Goal: Task Accomplishment & Management: Manage account settings

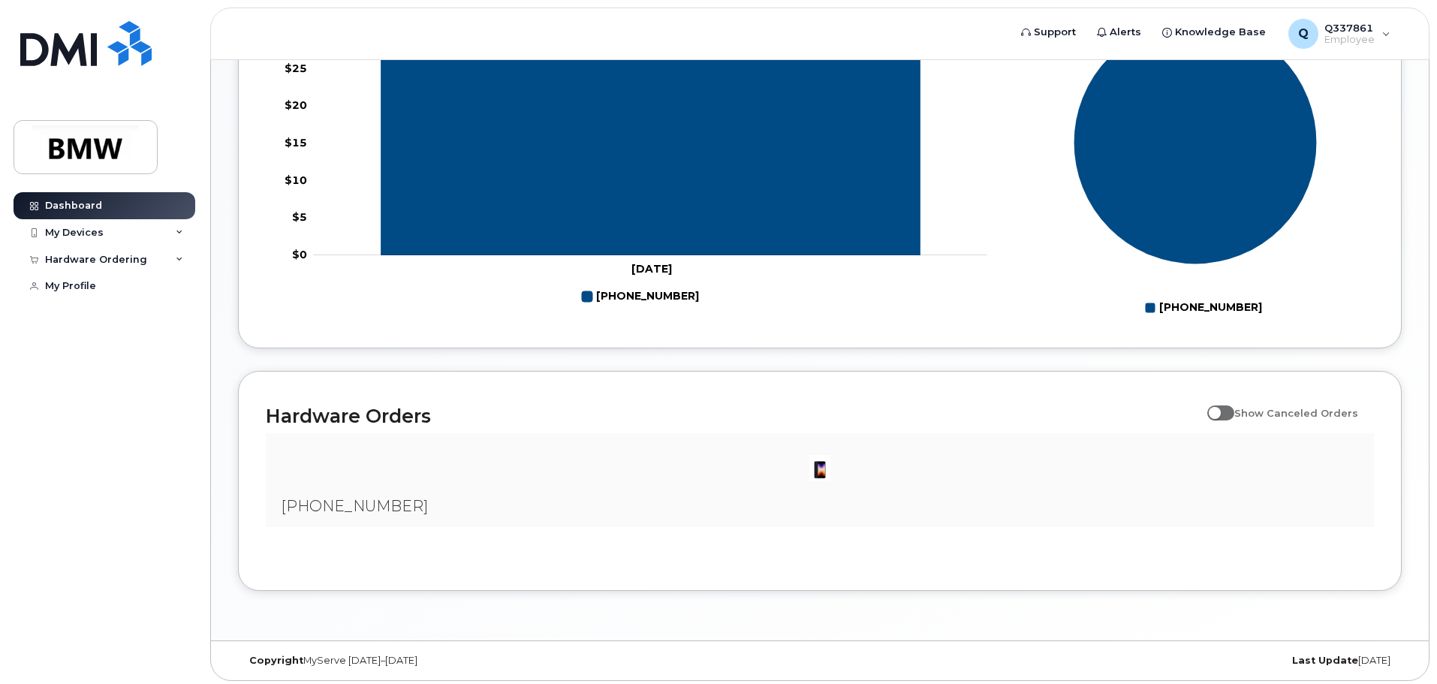
scroll to position [683, 0]
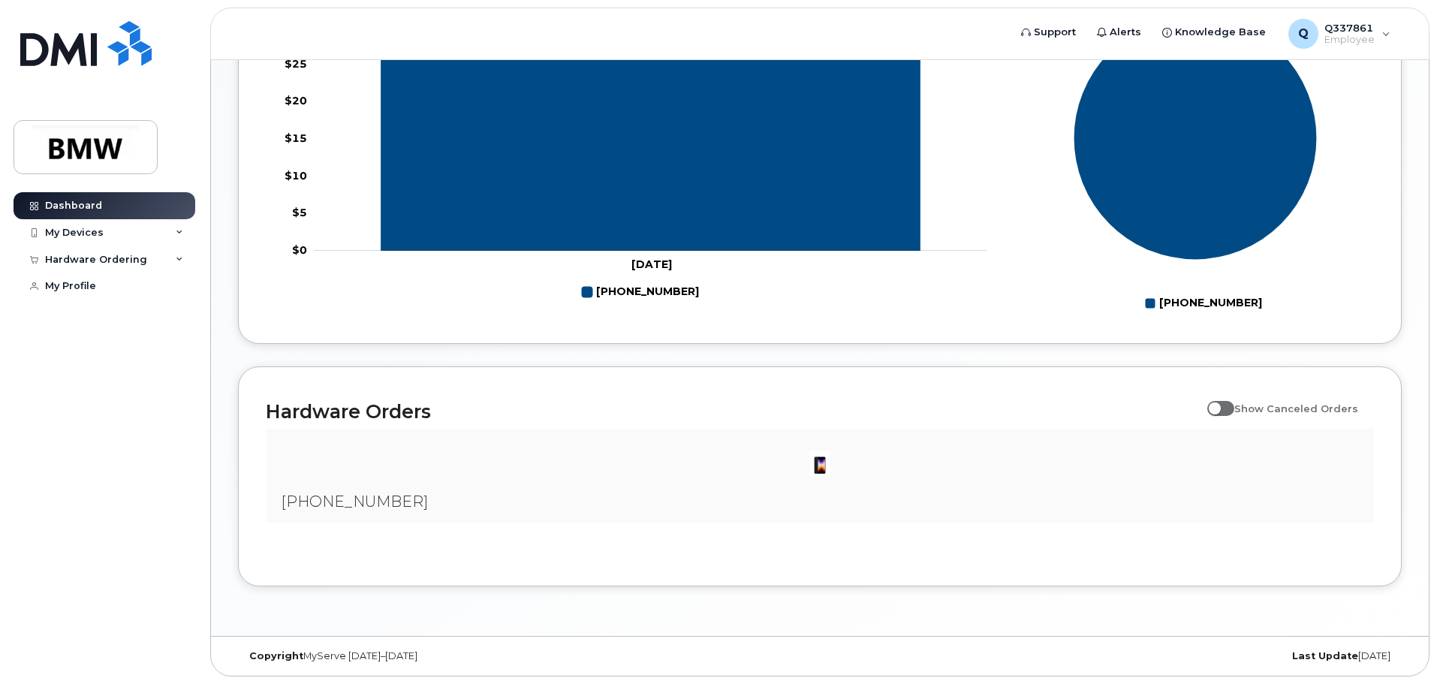
click at [1227, 407] on span at bounding box center [1220, 408] width 27 height 15
click at [1219, 406] on input "Show Canceled Orders" at bounding box center [1213, 400] width 12 height 12
checkbox input "true"
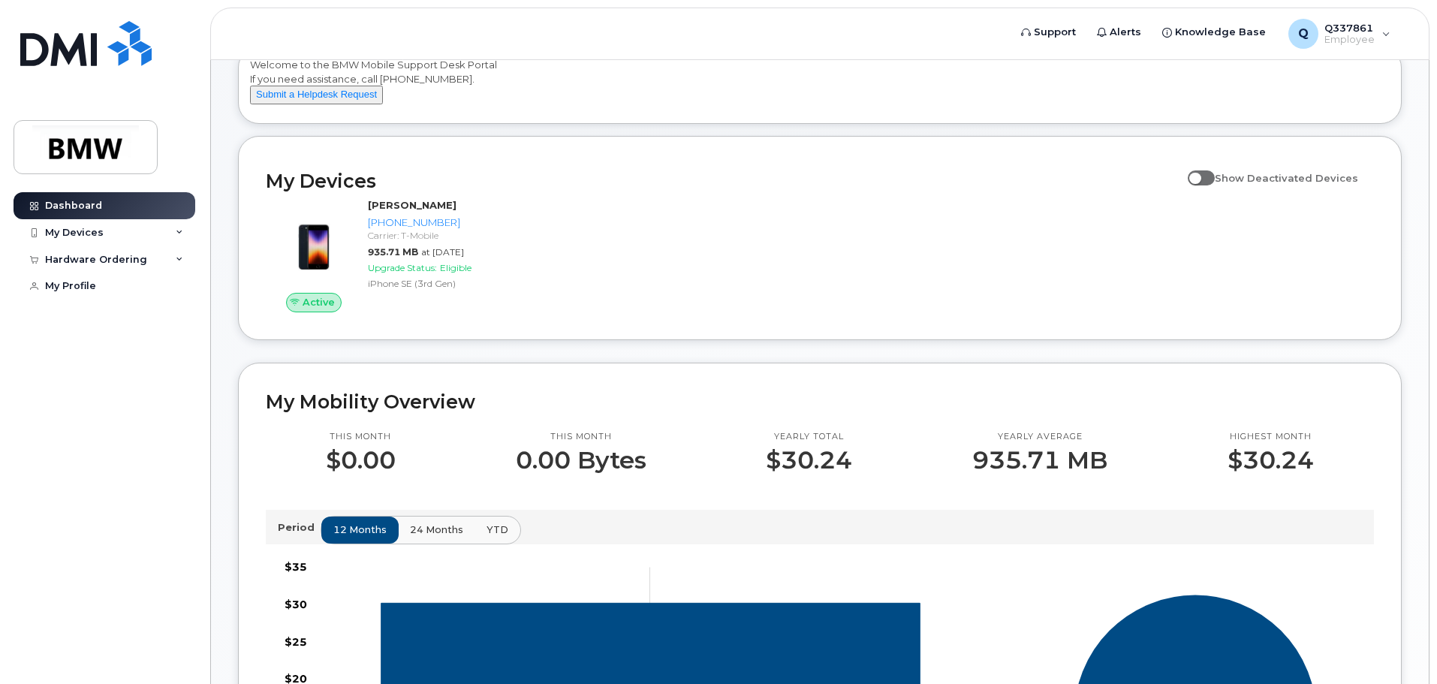
scroll to position [0, 0]
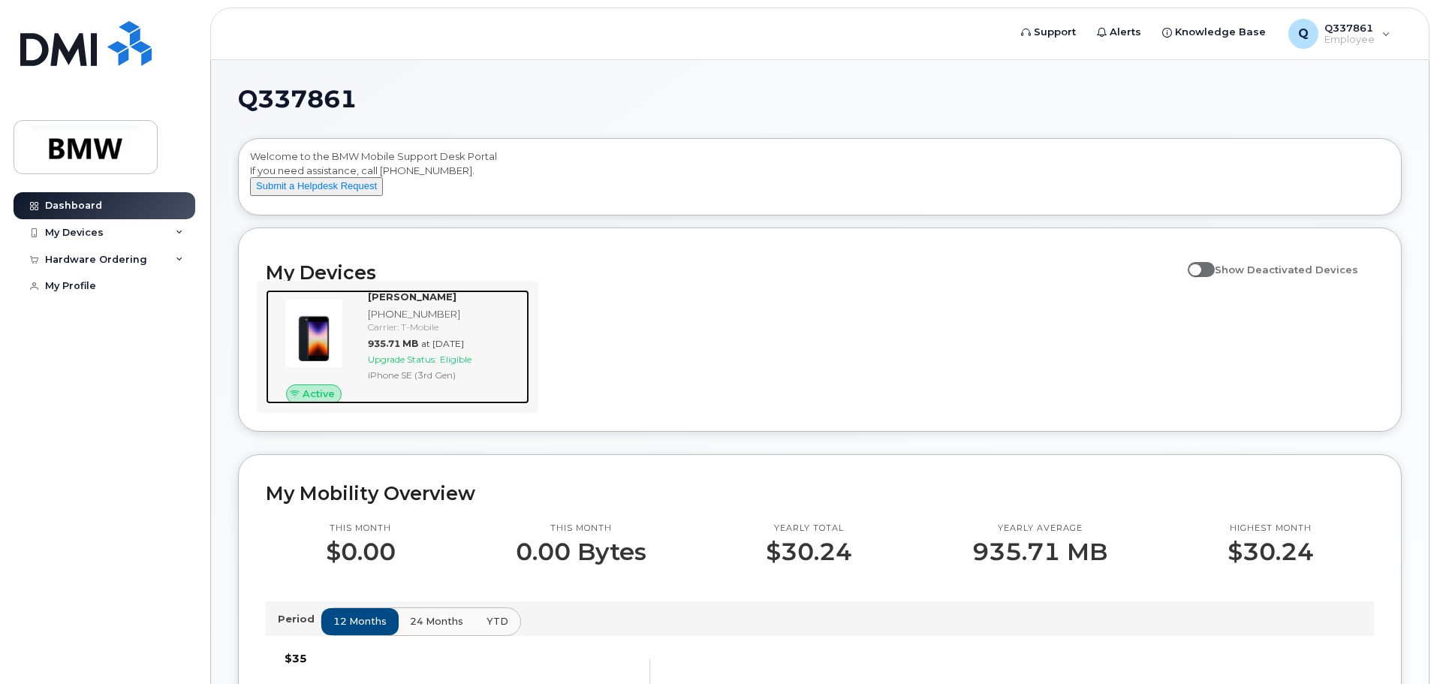
click at [393, 303] on strong "Nick Xanos" at bounding box center [412, 296] width 89 height 12
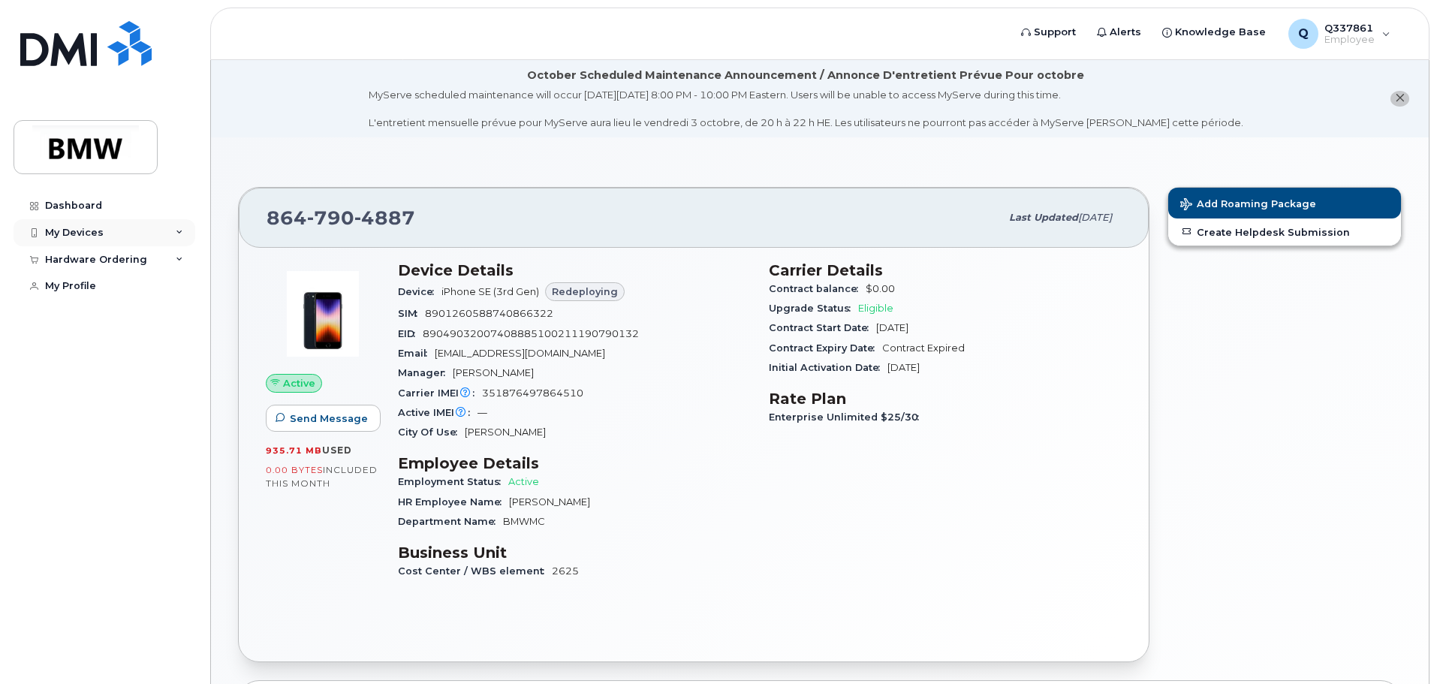
click at [184, 226] on div "My Devices" at bounding box center [105, 232] width 182 height 27
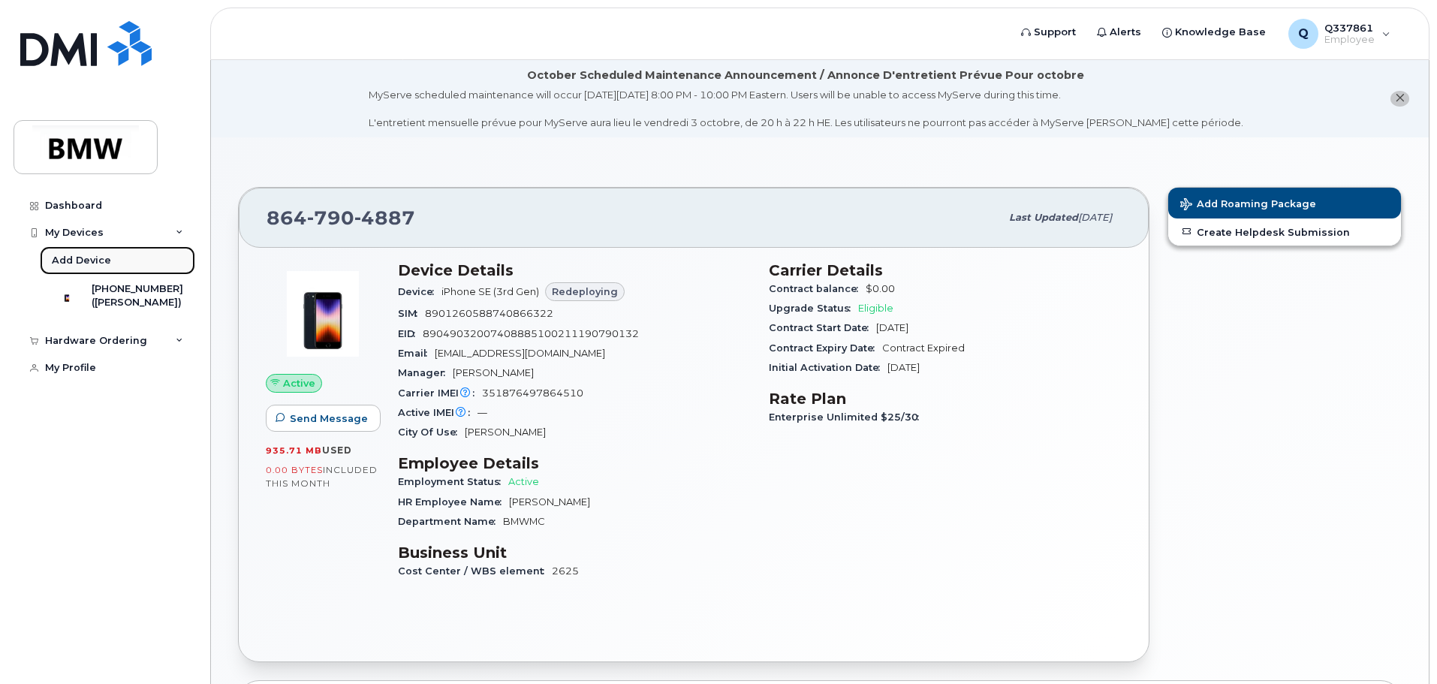
click at [95, 263] on div "Add Device" at bounding box center [81, 261] width 59 height 14
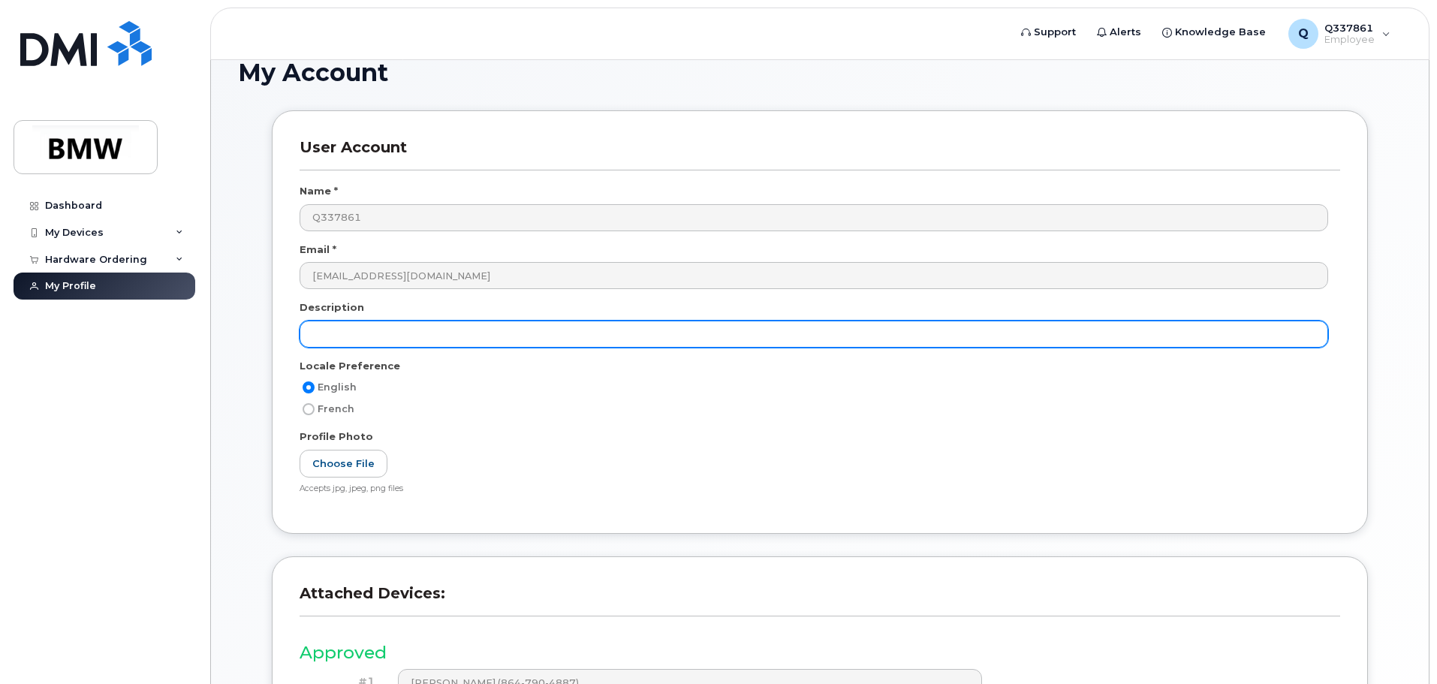
scroll to position [225, 0]
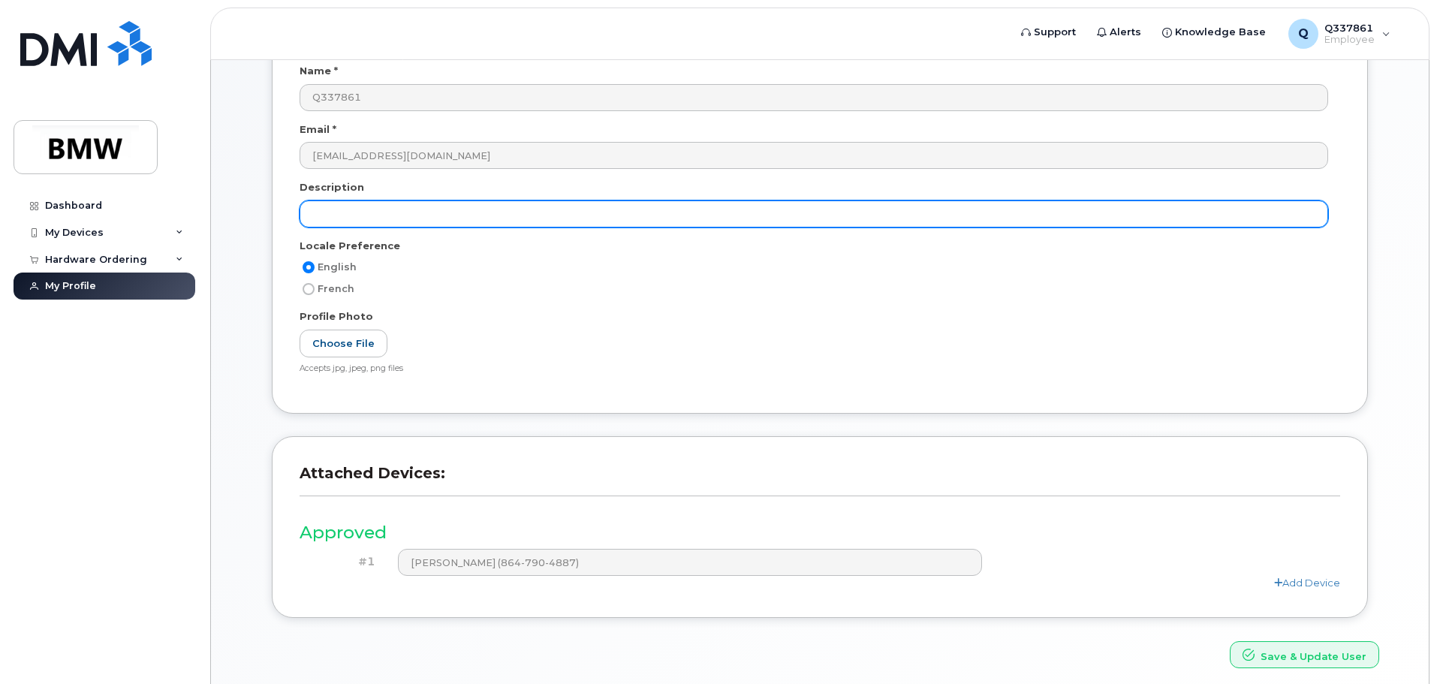
click at [437, 206] on input "text" at bounding box center [813, 213] width 1028 height 27
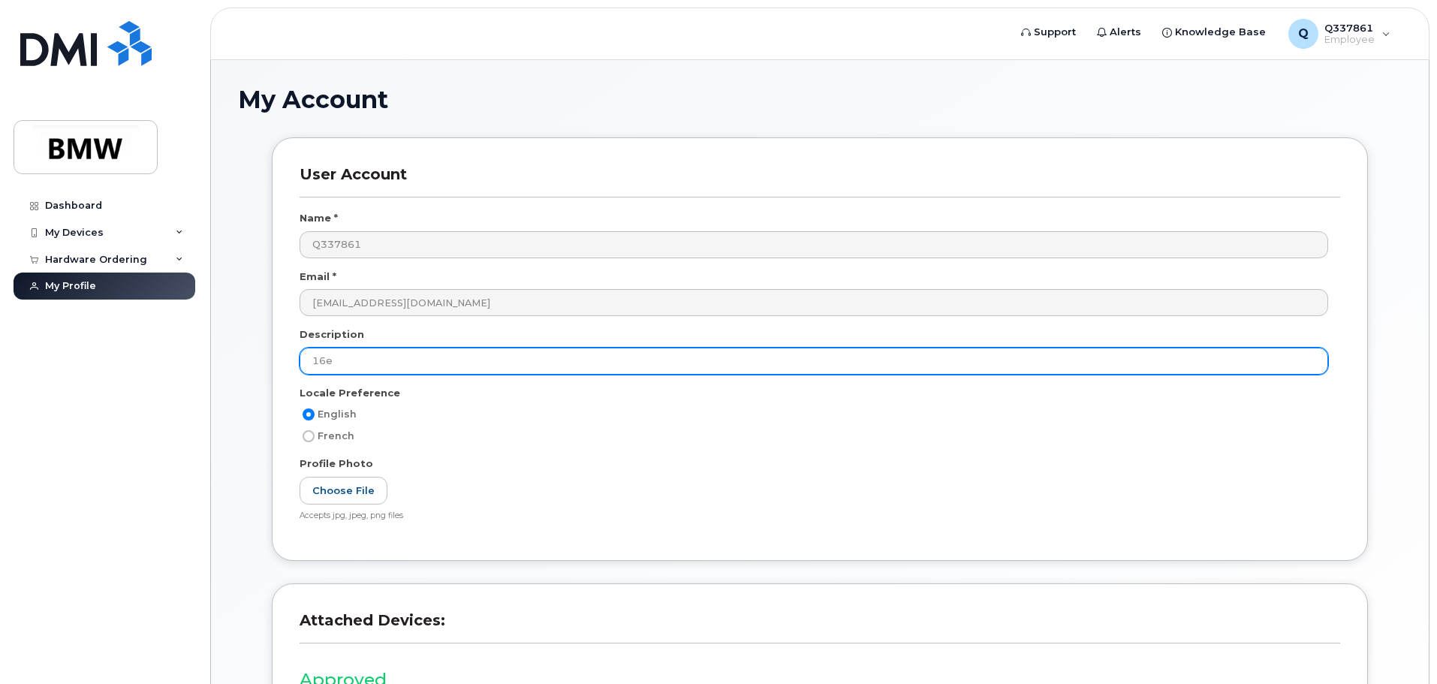
scroll to position [0, 0]
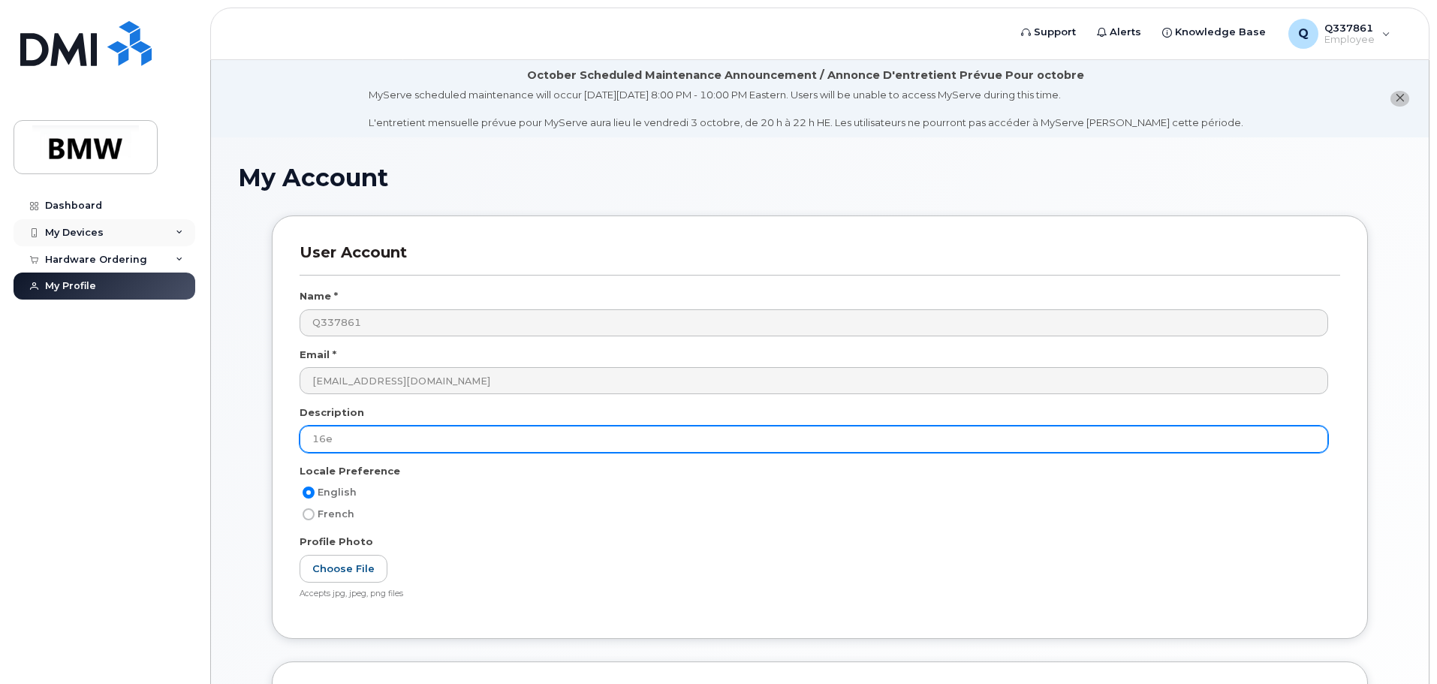
type input "16e"
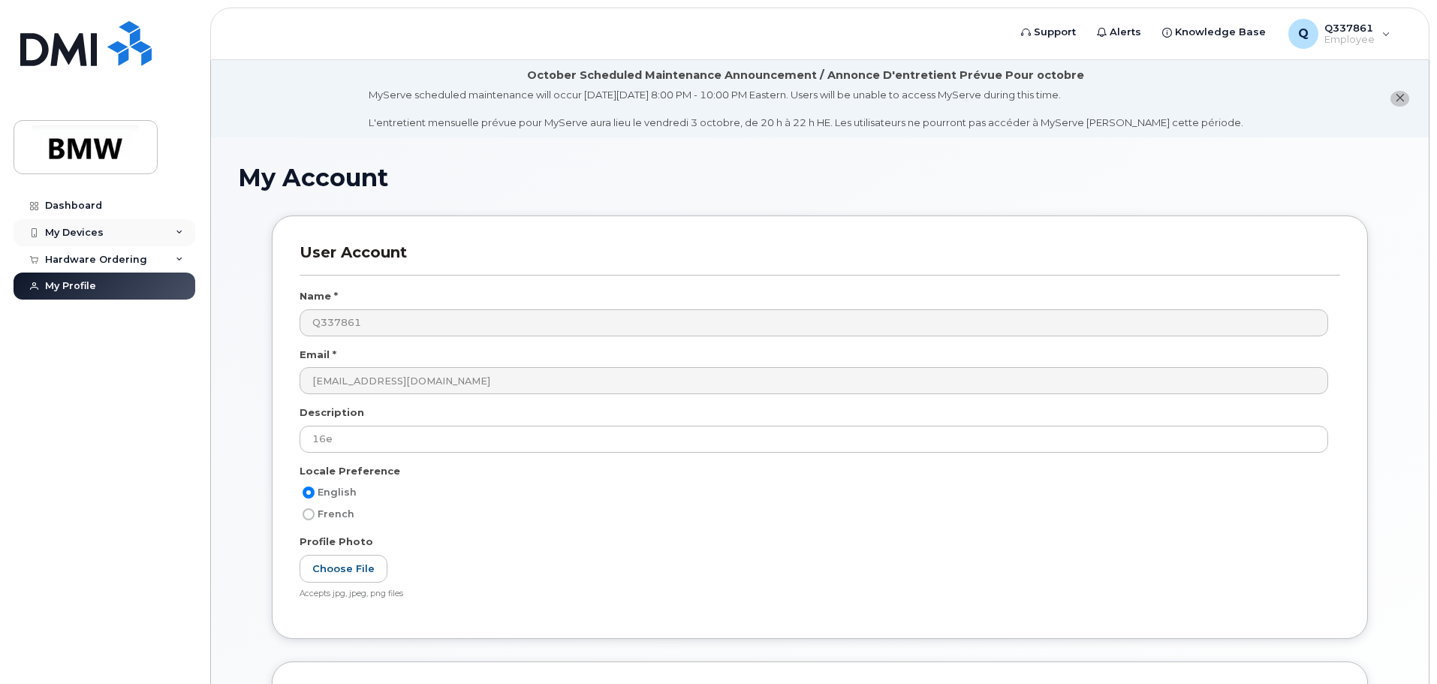
click at [101, 231] on div "My Devices" at bounding box center [105, 232] width 182 height 27
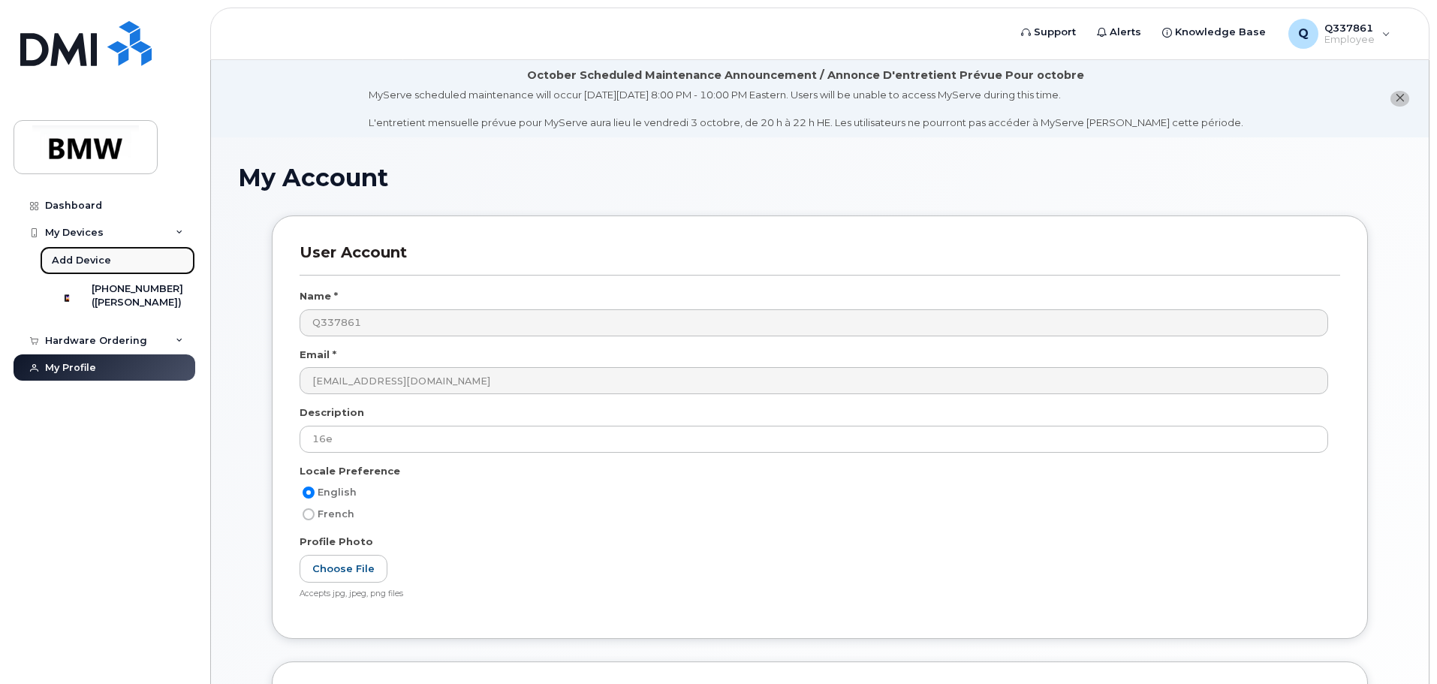
click at [74, 260] on div "Add Device" at bounding box center [81, 261] width 59 height 14
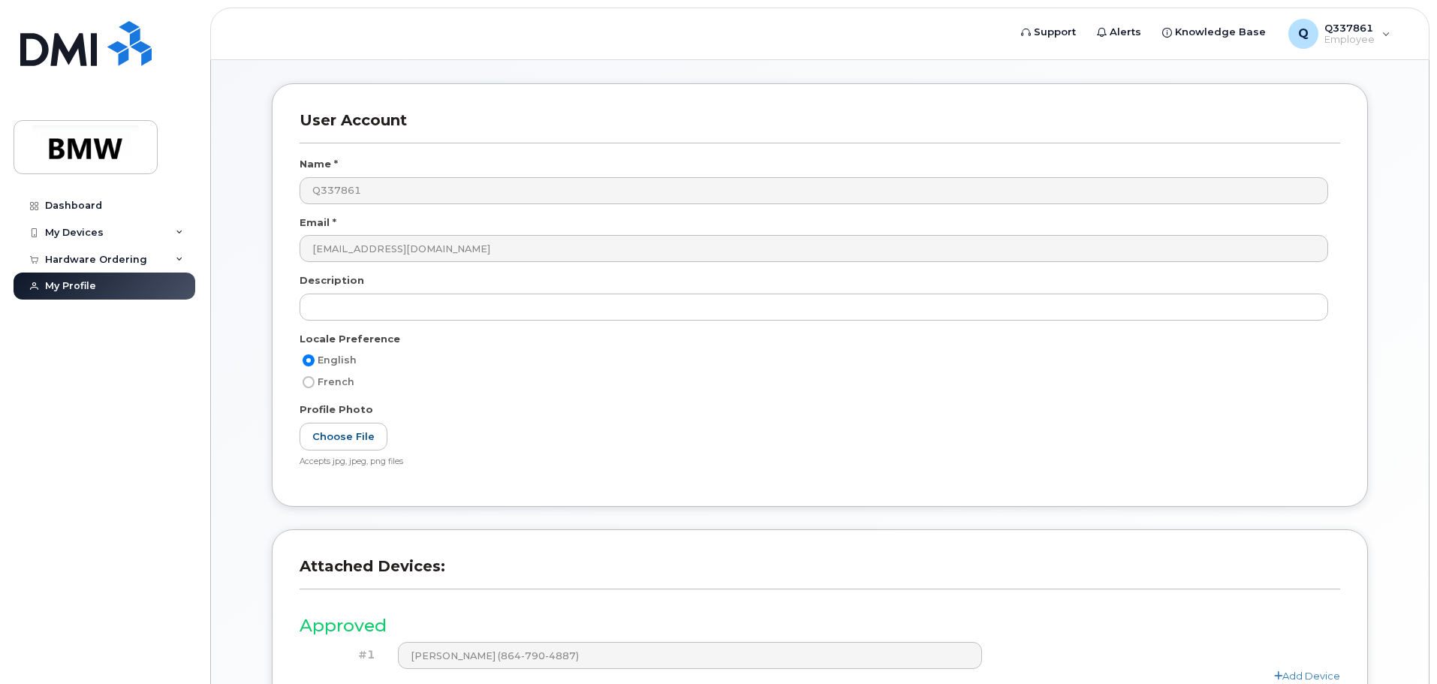
scroll to position [284, 0]
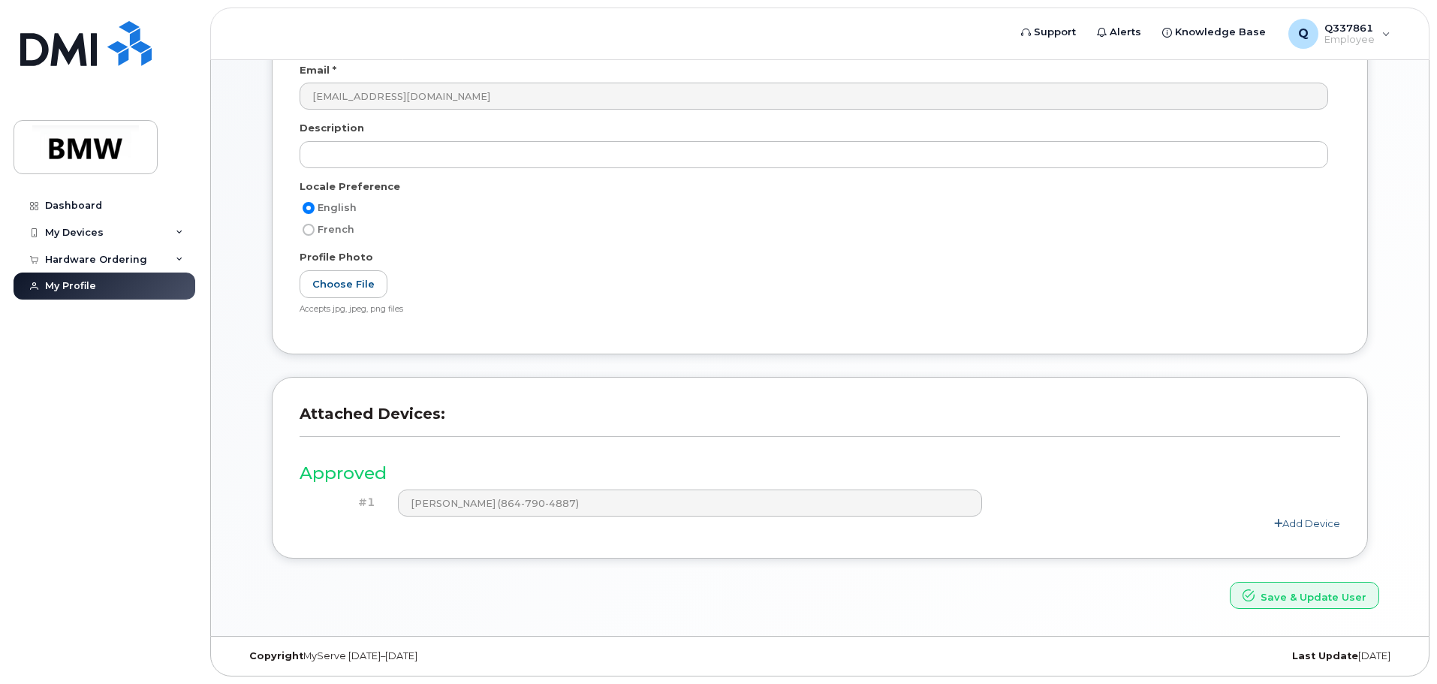
click at [1311, 523] on link "Add Device" at bounding box center [1307, 523] width 66 height 12
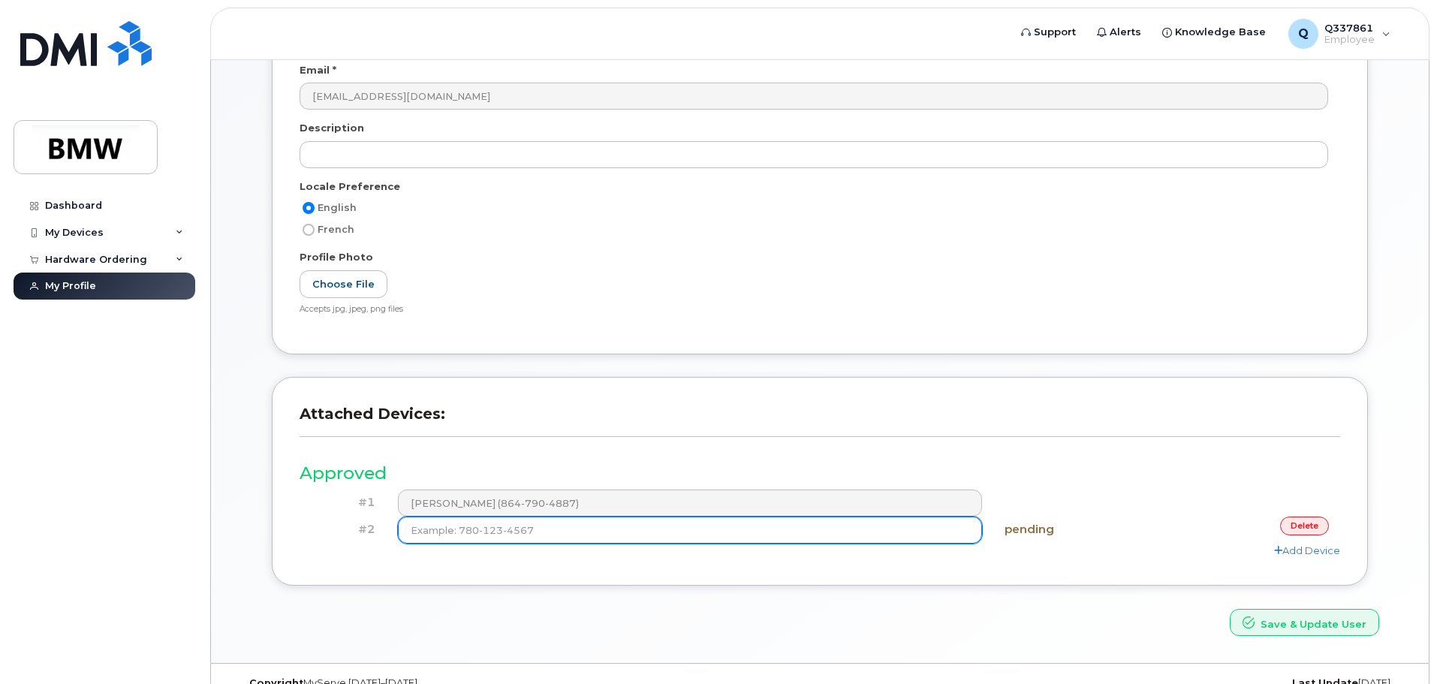
click at [535, 528] on input at bounding box center [690, 529] width 585 height 27
type input "(864) 790-4887"
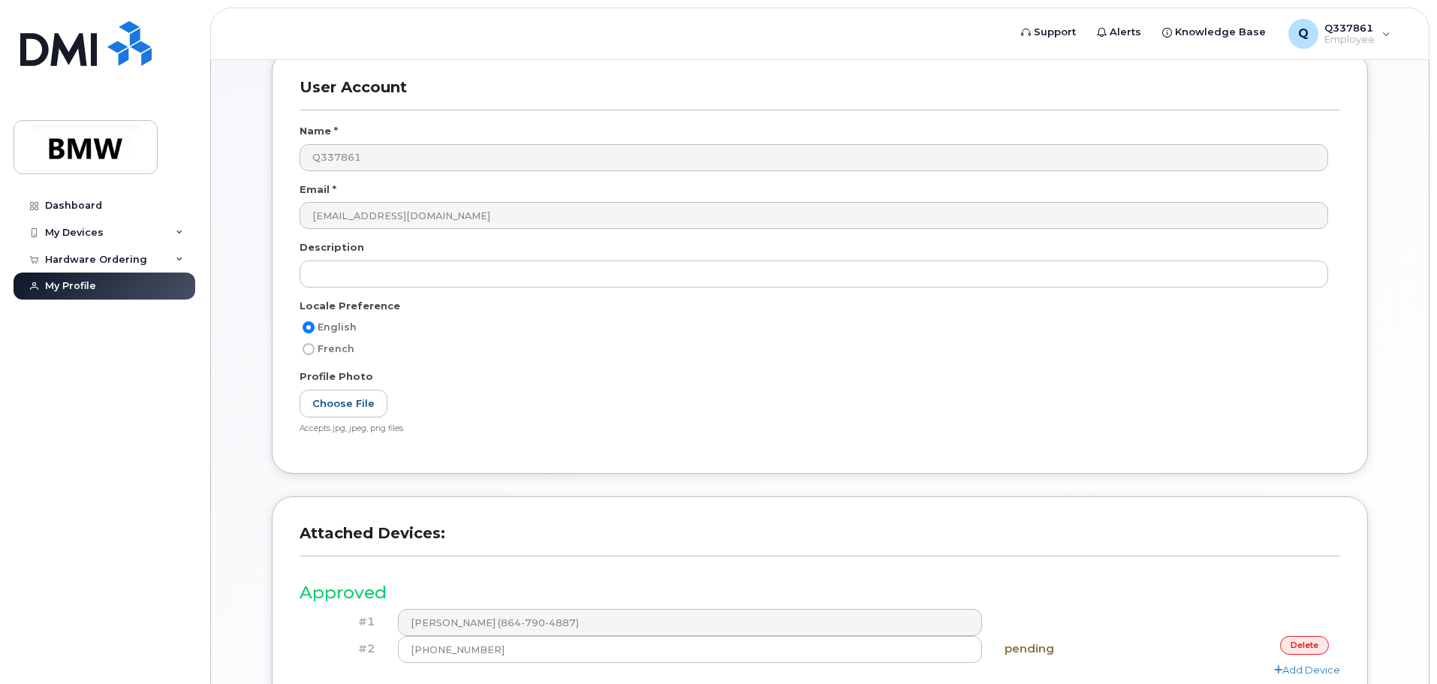
scroll to position [300, 0]
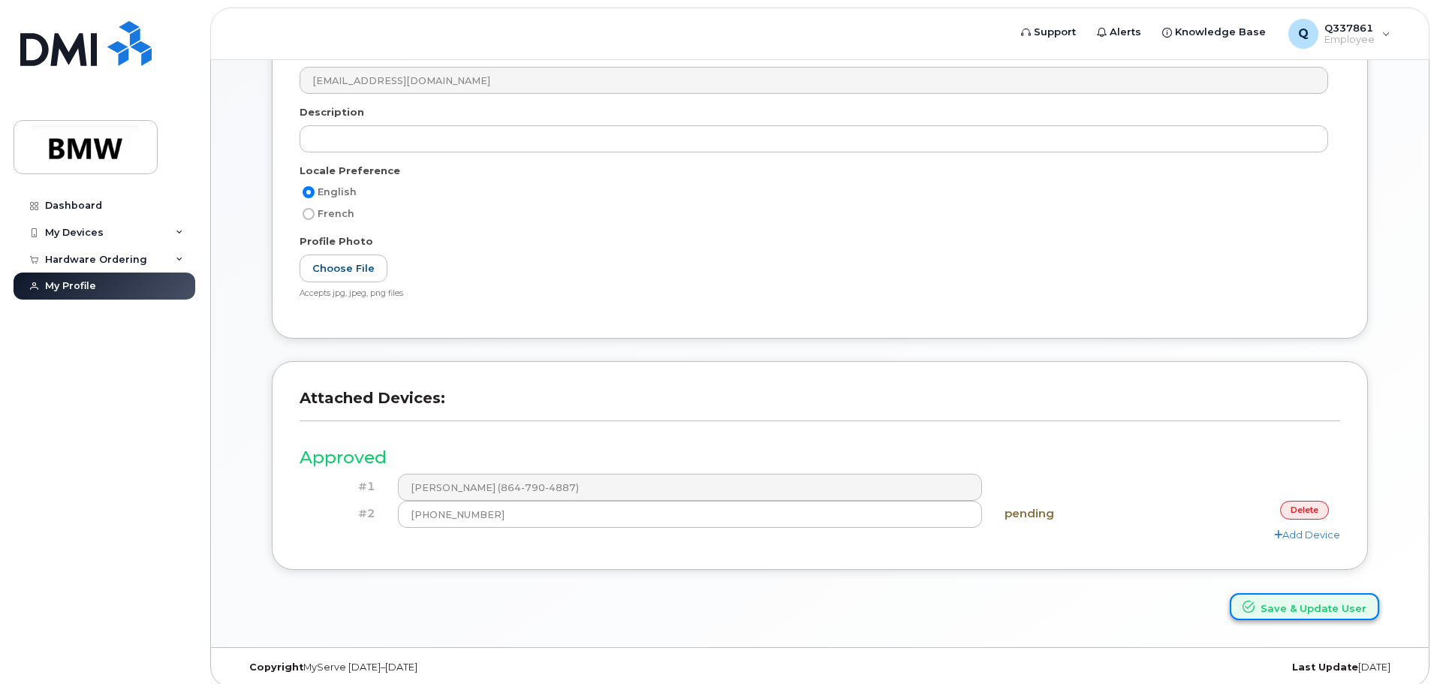
click at [1321, 606] on button "Save & Update User" at bounding box center [1304, 607] width 149 height 28
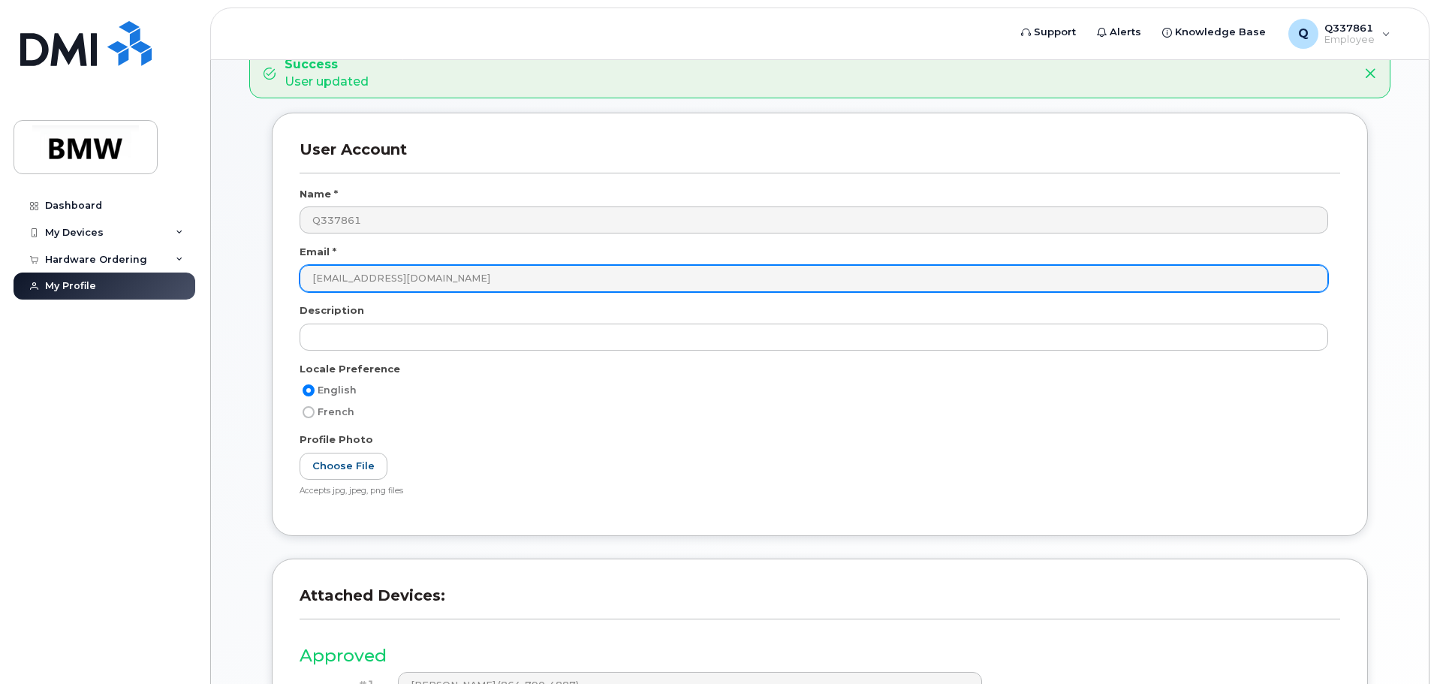
scroll to position [300, 0]
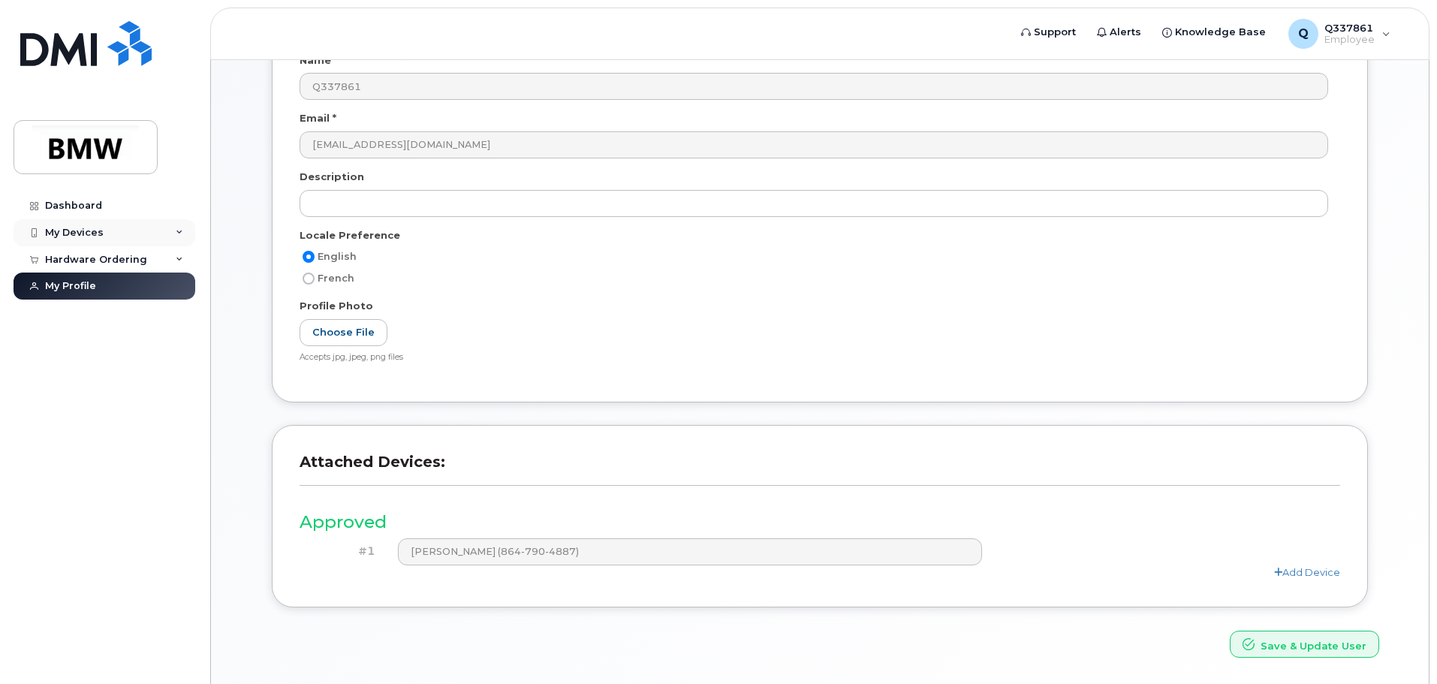
click at [107, 228] on div "My Devices" at bounding box center [105, 232] width 182 height 27
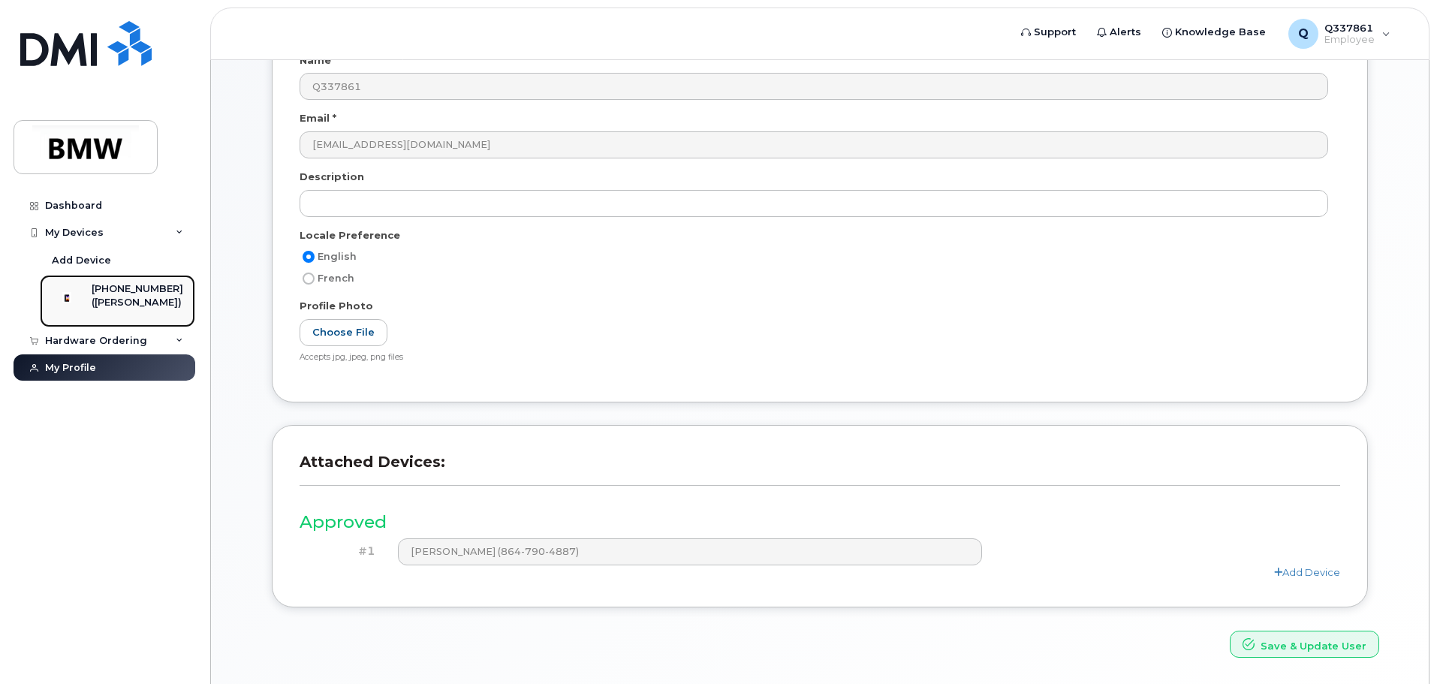
click at [161, 287] on div "[PHONE_NUMBER]" at bounding box center [138, 289] width 92 height 14
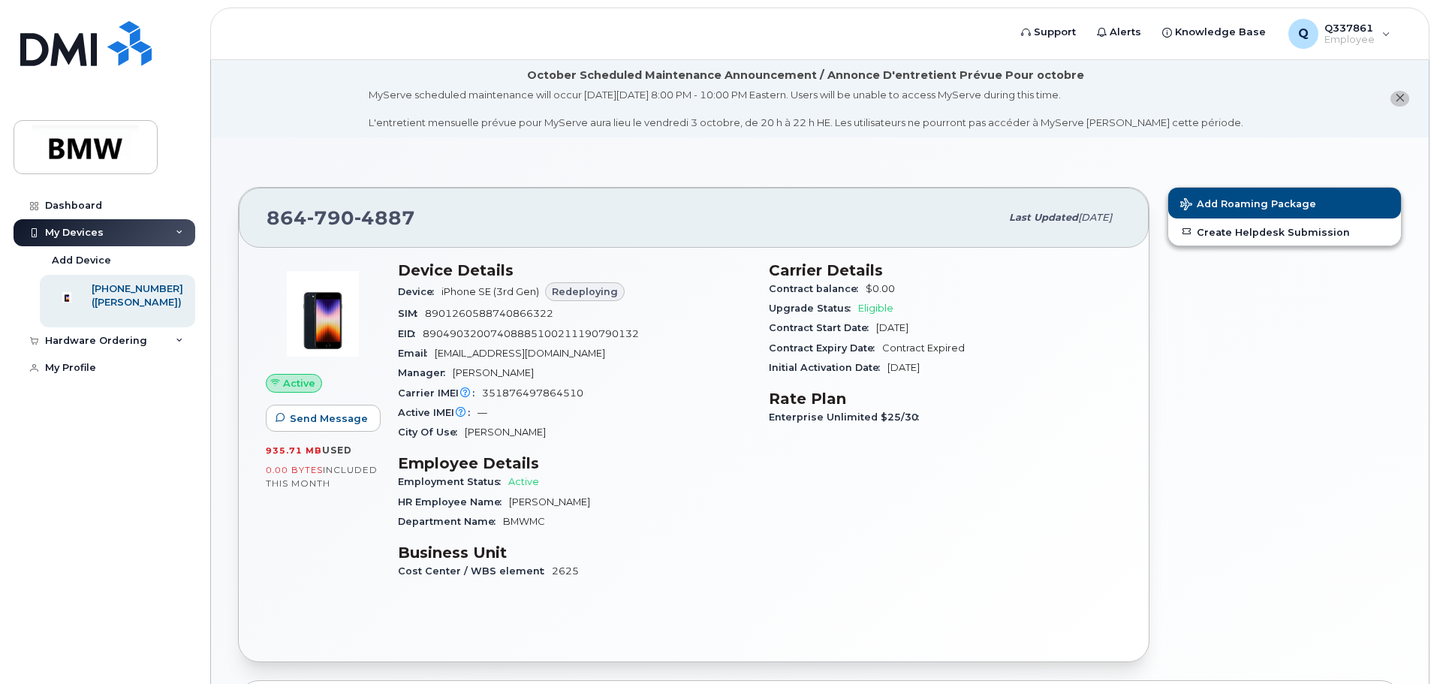
click at [592, 292] on span "Redeploying" at bounding box center [585, 291] width 66 height 14
click at [1380, 41] on div "Q Q337861 Employee" at bounding box center [1339, 34] width 123 height 30
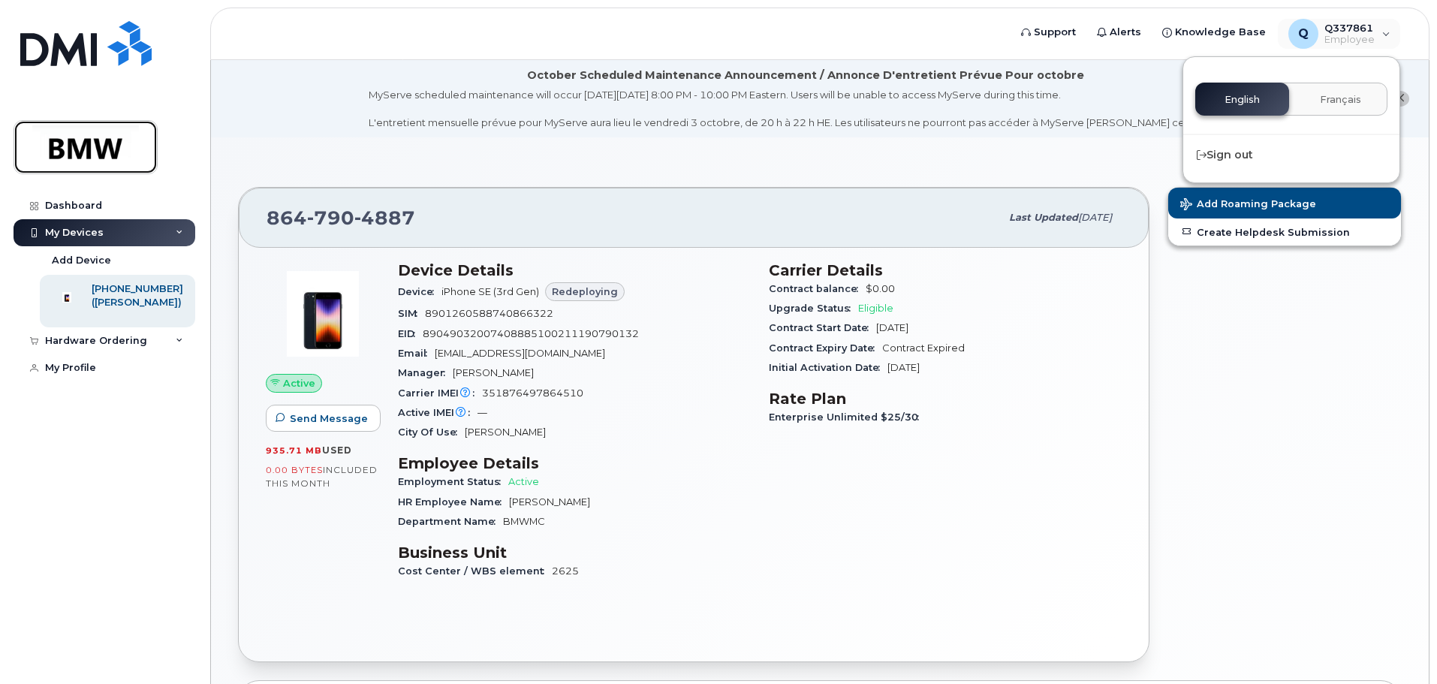
click at [88, 157] on img at bounding box center [86, 147] width 116 height 44
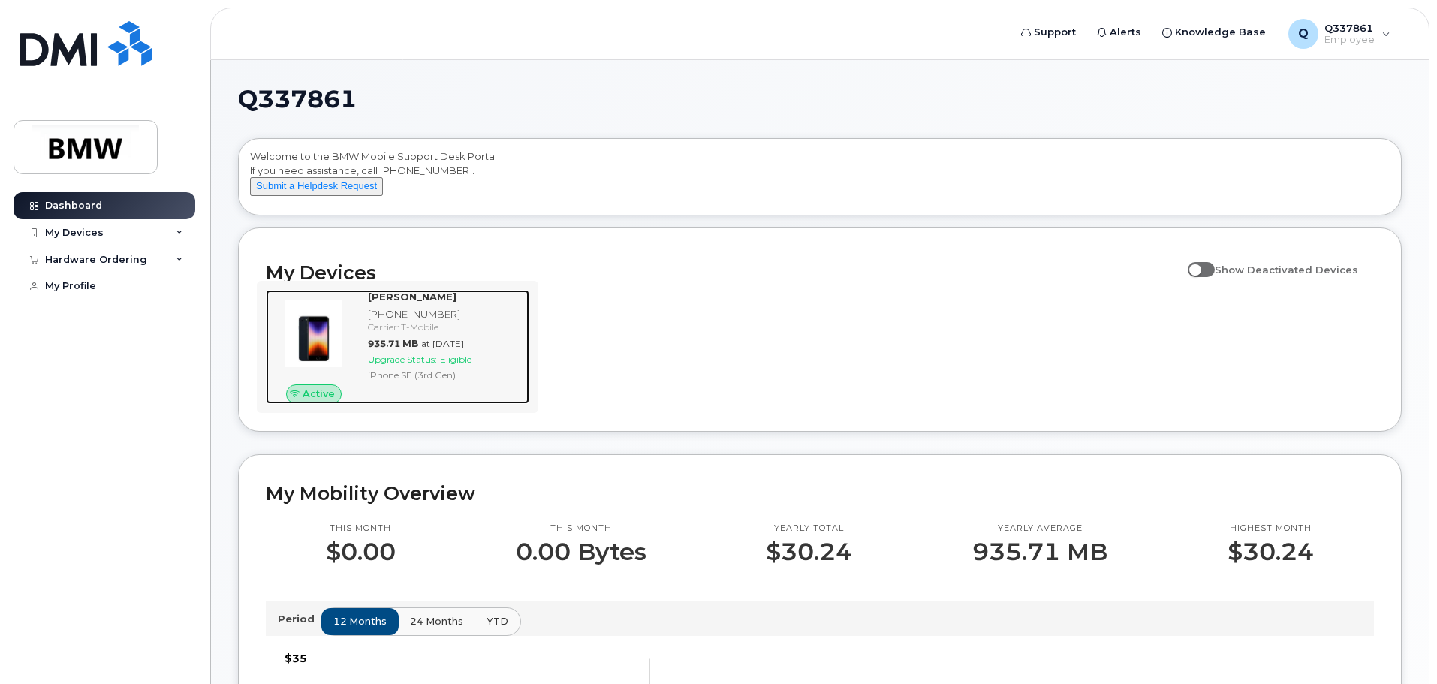
click at [318, 401] on span "Active" at bounding box center [319, 394] width 32 height 14
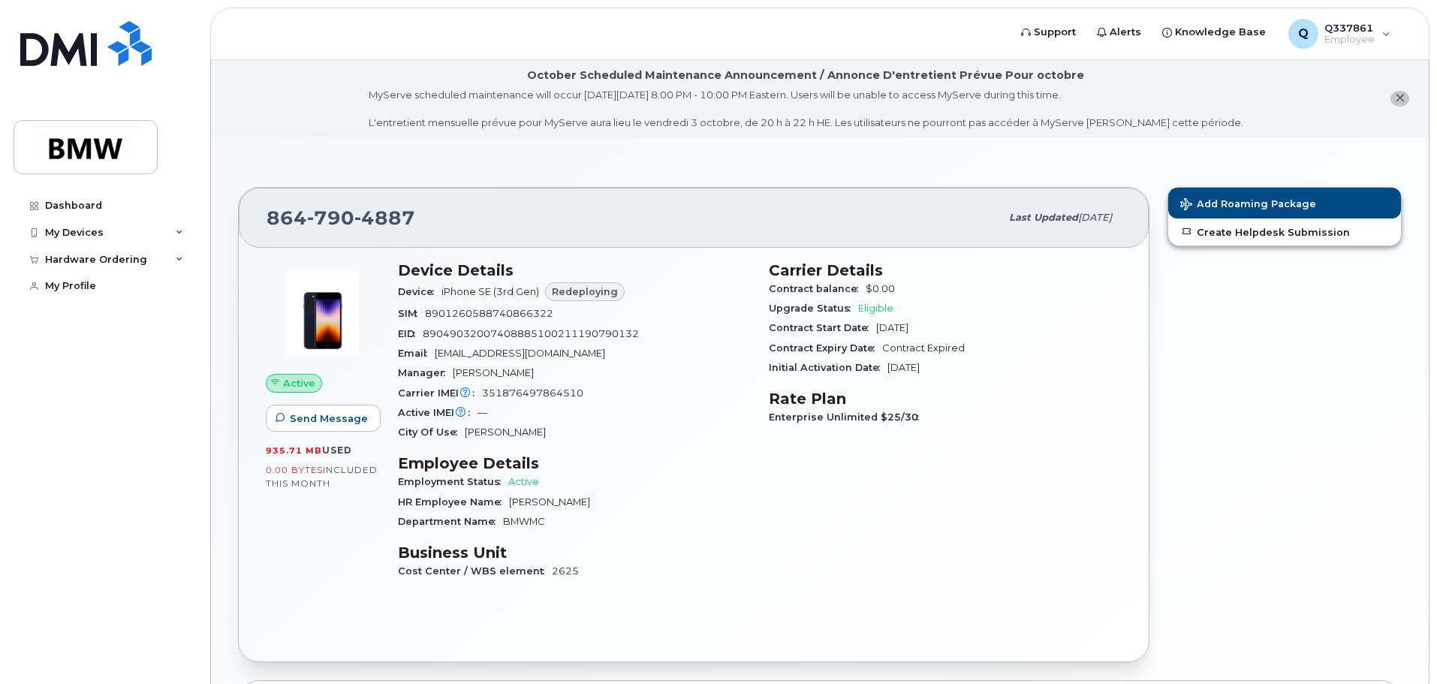
click at [600, 297] on span "Redeploying" at bounding box center [585, 291] width 66 height 14
drag, startPoint x: 602, startPoint y: 287, endPoint x: 585, endPoint y: 236, distance: 53.2
click at [585, 236] on div "864 790 4887 Last updated Sep 11, 2025" at bounding box center [694, 218] width 910 height 60
